Goal: Information Seeking & Learning: Learn about a topic

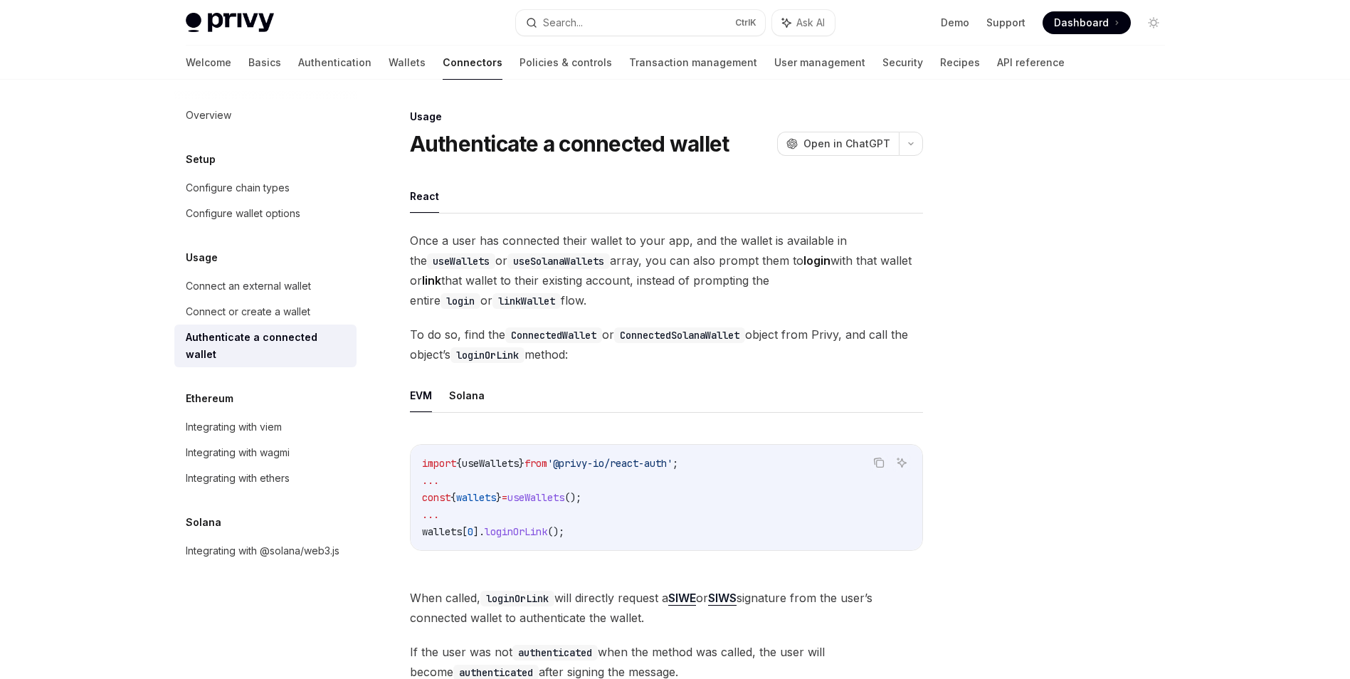
scroll to position [704, 0]
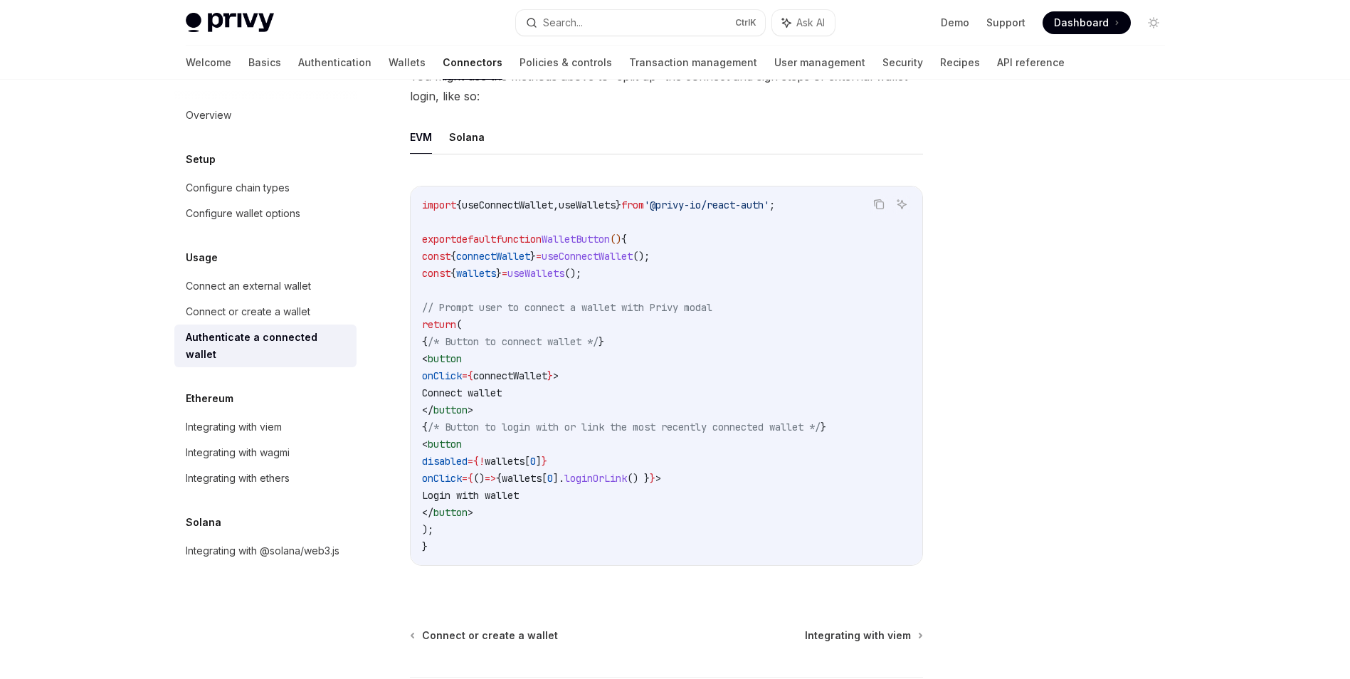
type textarea "*"
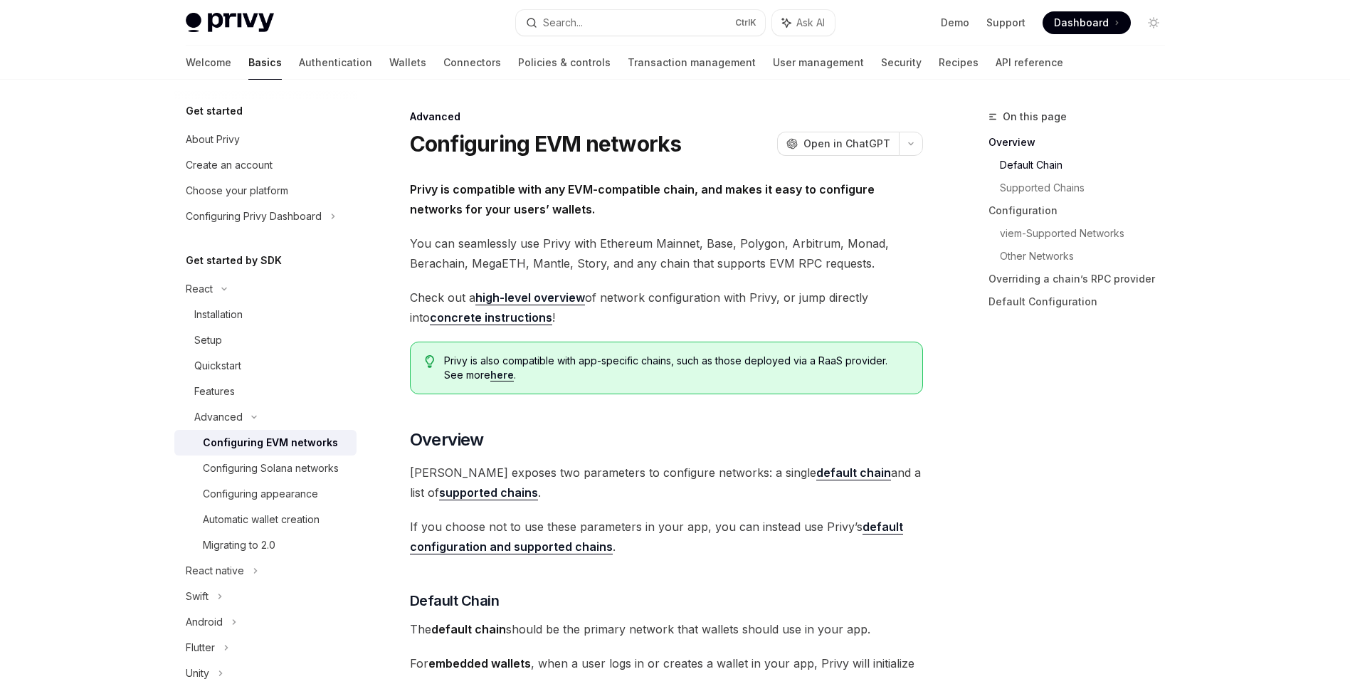
type textarea "*"
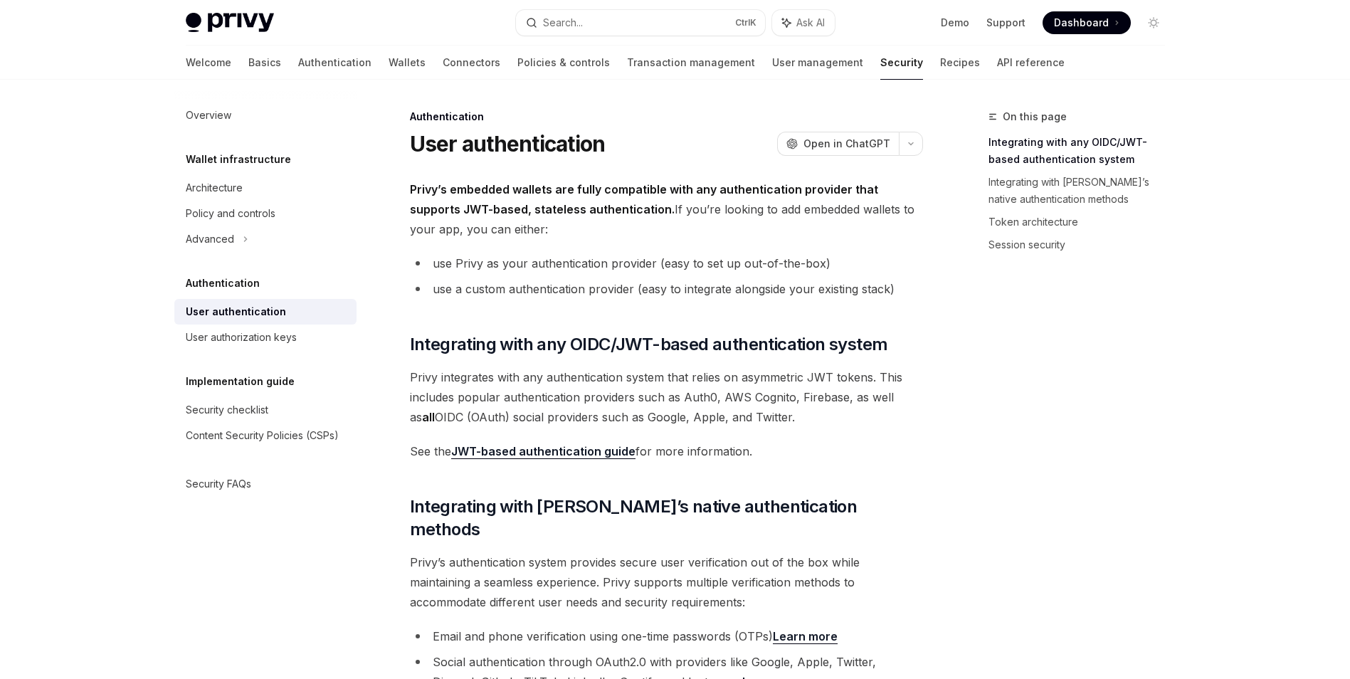
click at [648, 225] on span "Privy’s embedded wallets are fully compatible with any authentication provider …" at bounding box center [666, 209] width 513 height 60
click at [513, 275] on ul "use Privy as your authentication provider (easy to set up out-of-the-box) use a…" at bounding box center [666, 276] width 513 height 46
type textarea "*"
